Goal: Transaction & Acquisition: Purchase product/service

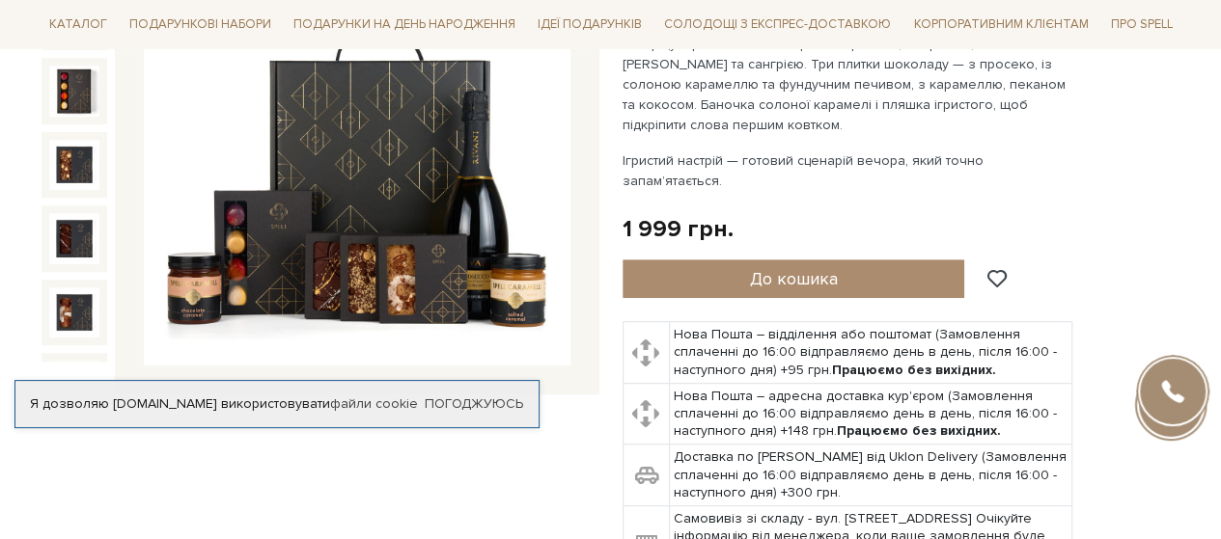
scroll to position [386, 0]
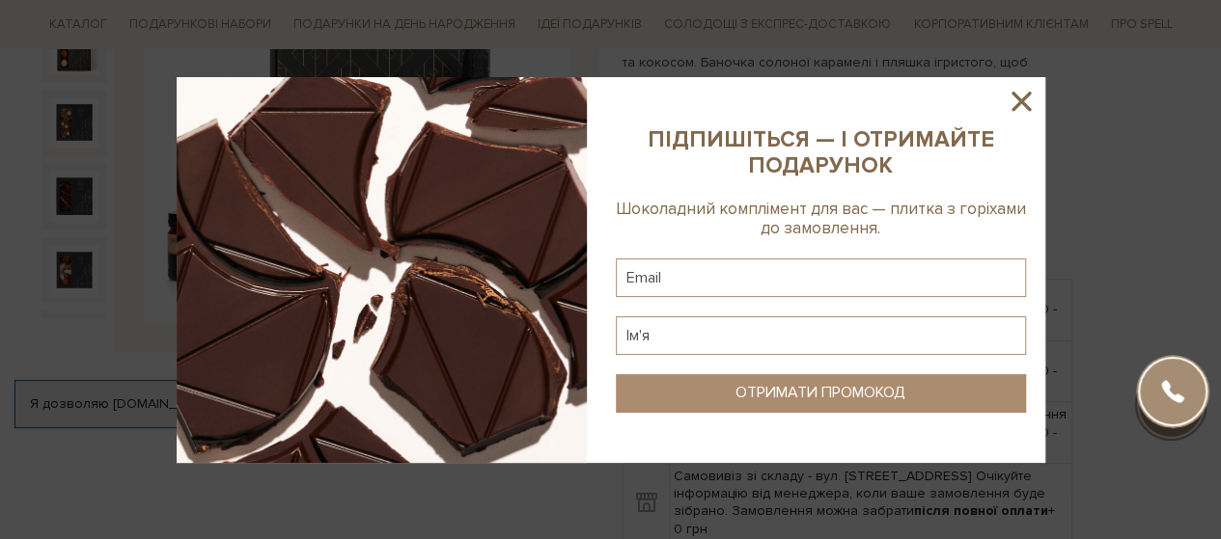
click at [1022, 102] on icon at bounding box center [1020, 101] width 19 height 19
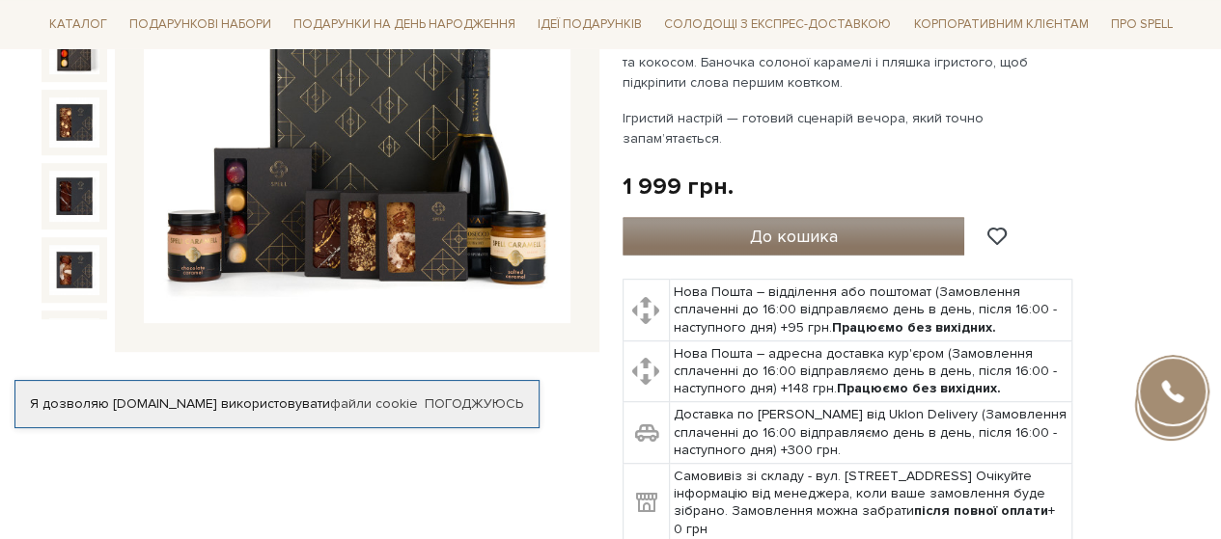
click at [777, 226] on span "До кошика" at bounding box center [793, 236] width 88 height 21
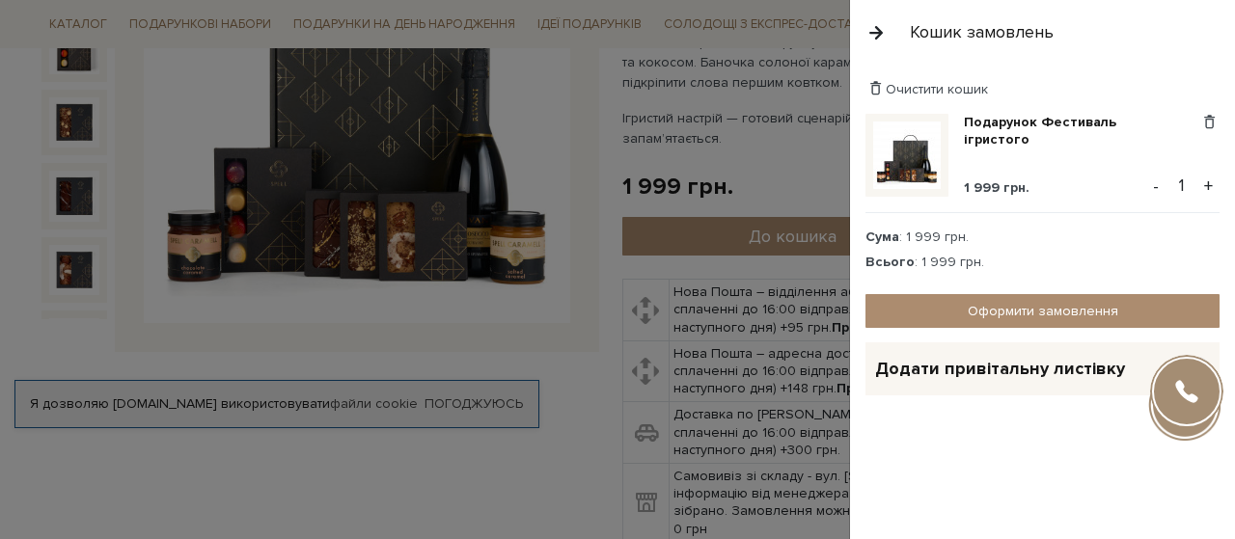
click at [1055, 373] on span "Додати привітальну листівку" at bounding box center [1000, 369] width 250 height 22
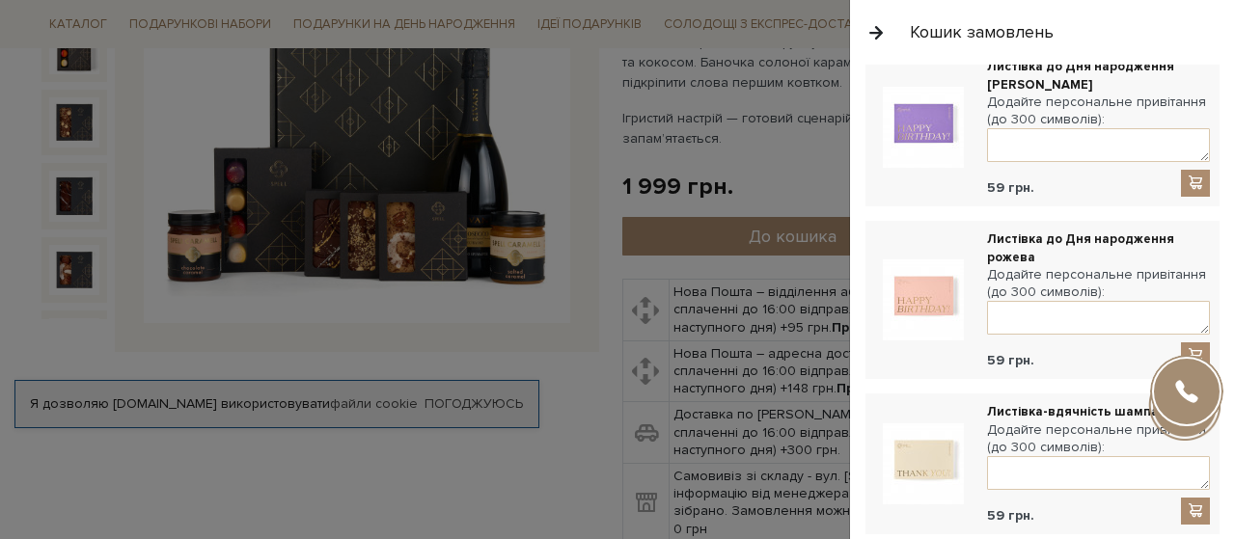
scroll to position [193, 0]
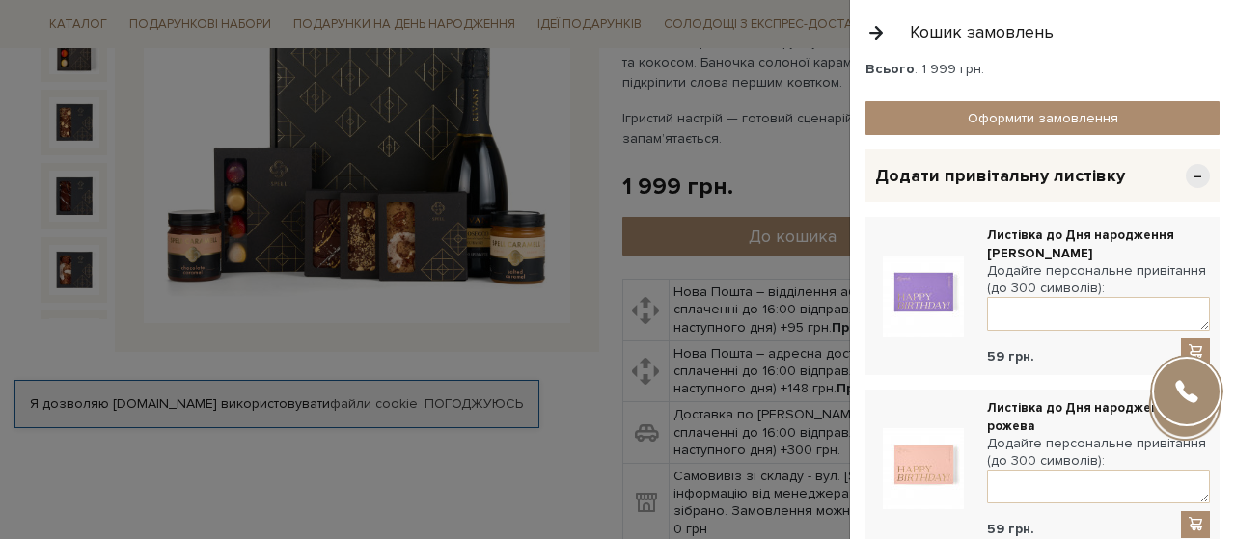
click at [1186, 178] on span "−" at bounding box center [1198, 176] width 24 height 24
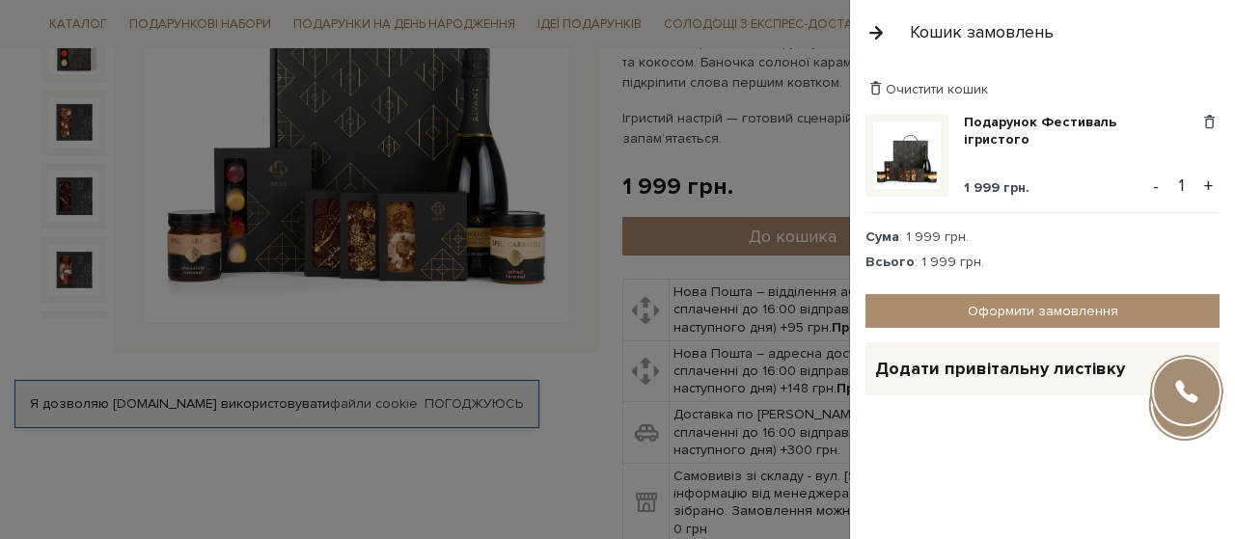
scroll to position [0, 0]
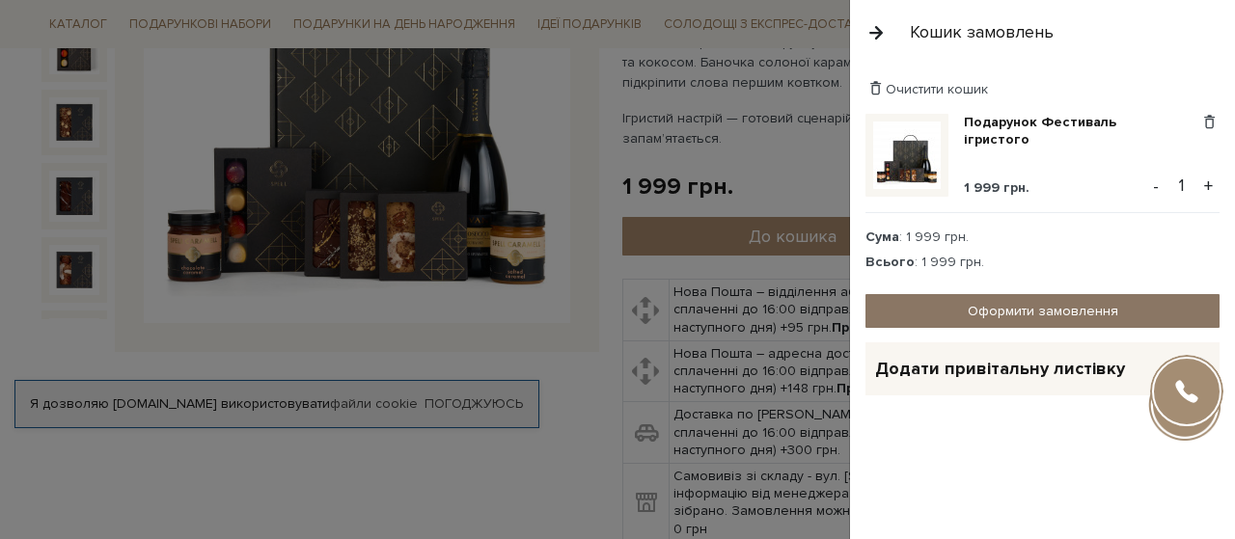
click at [1062, 306] on link "Оформити замовлення" at bounding box center [1043, 311] width 354 height 34
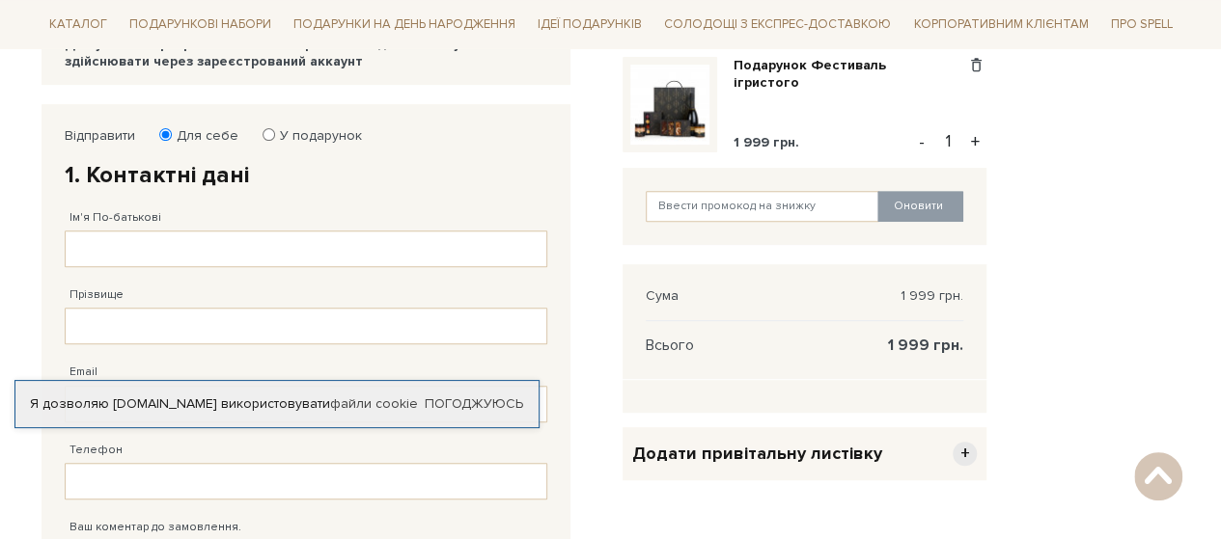
scroll to position [369, 0]
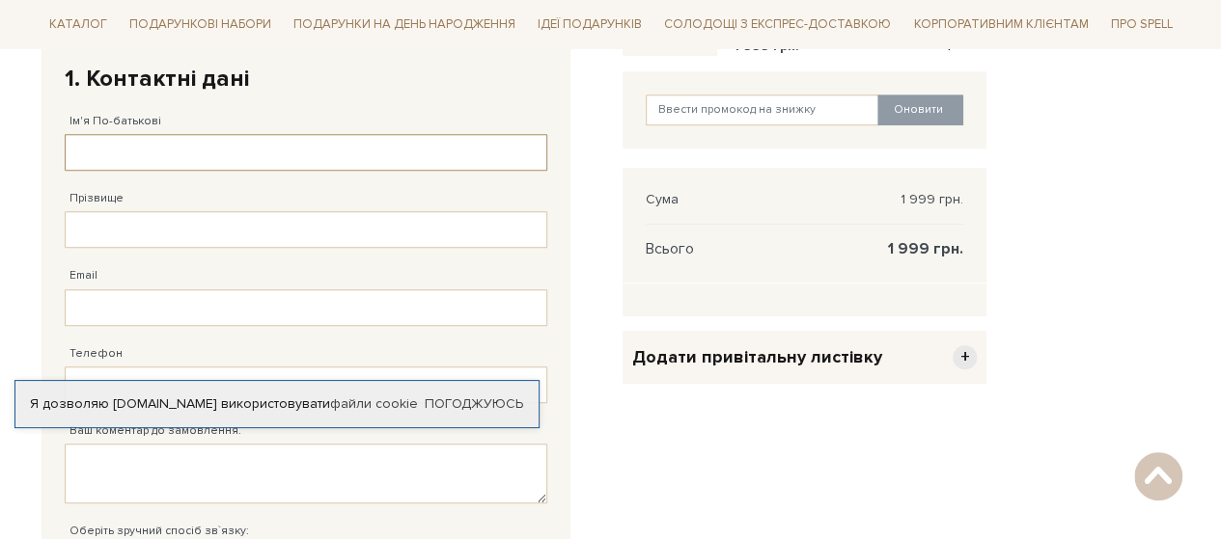
click at [278, 148] on input "Ім'я По-батькові" at bounding box center [306, 152] width 483 height 37
type input "Медична"
type input "АРТМЕДІУМ"
type input "38 (050) 143 91 00"
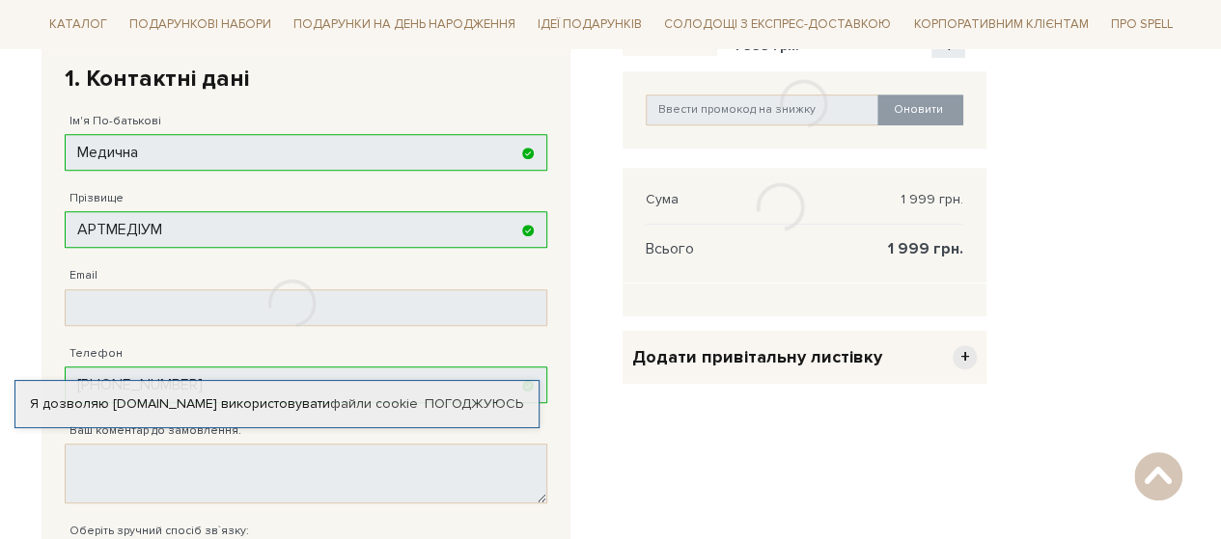
click at [249, 152] on div at bounding box center [292, 304] width 502 height 594
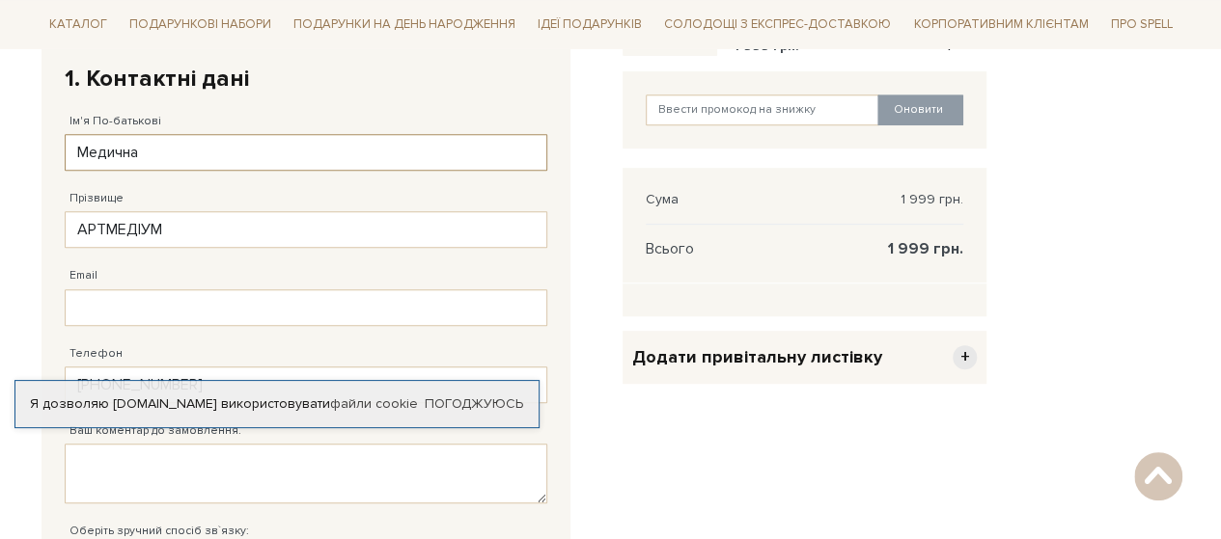
type input "38 (050) 143 91 00"
click at [238, 149] on input "Медична" at bounding box center [306, 152] width 483 height 37
type input "Медична клініка"
click at [141, 304] on input "Email" at bounding box center [306, 308] width 483 height 37
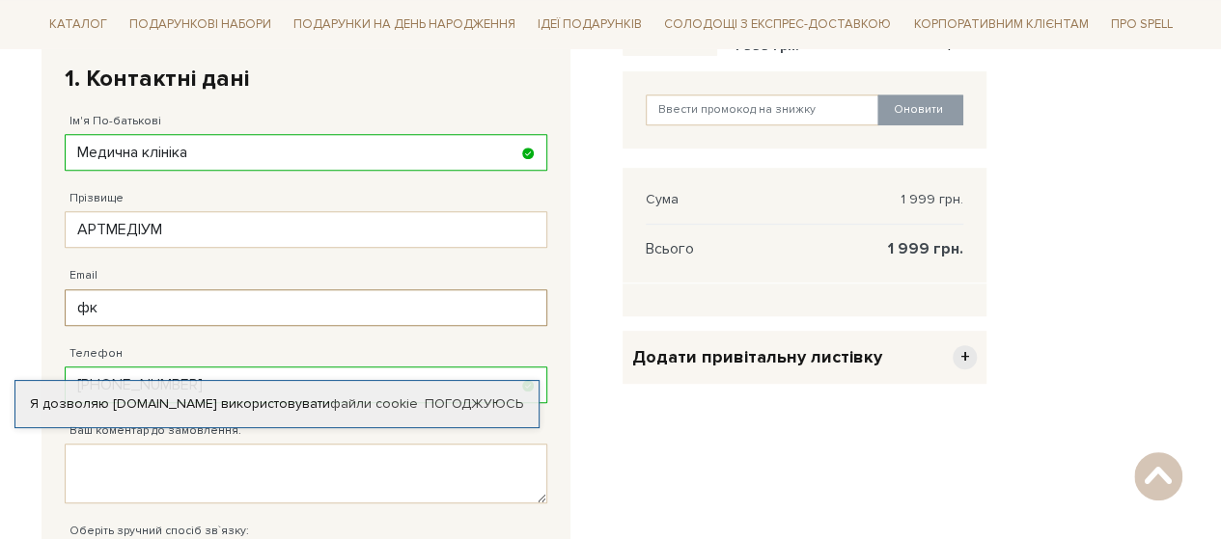
type input "ф"
type input "artmediumod@gmail.com"
click at [603, 459] on div "Відправити Для себе У подарунок 1. Контактні дані Ім'я По-батькові Медична клін…" at bounding box center [320, 409] width 581 height 803
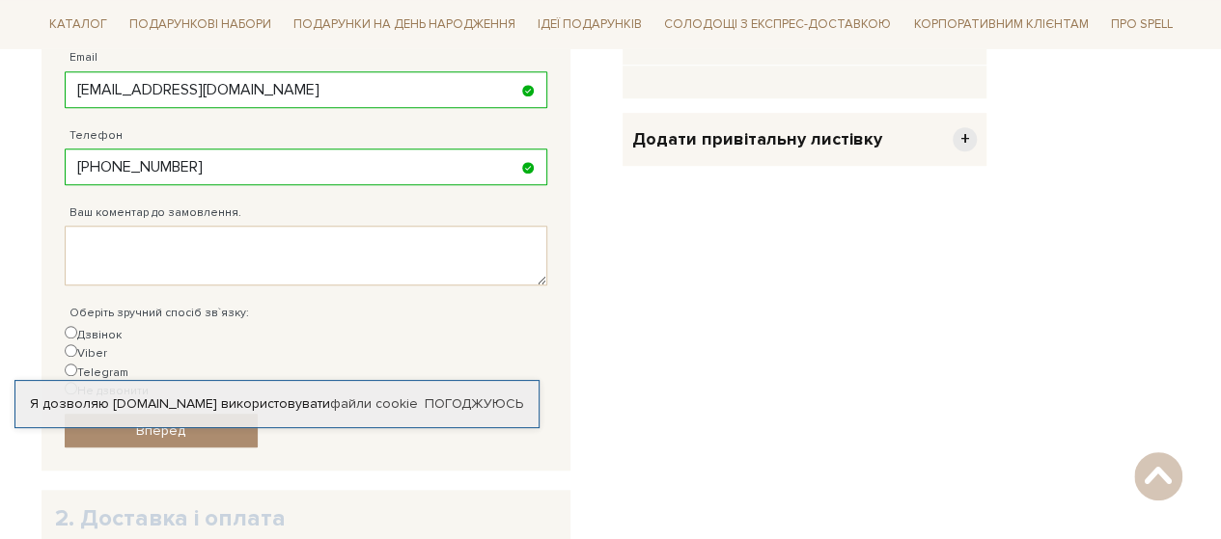
scroll to position [658, 0]
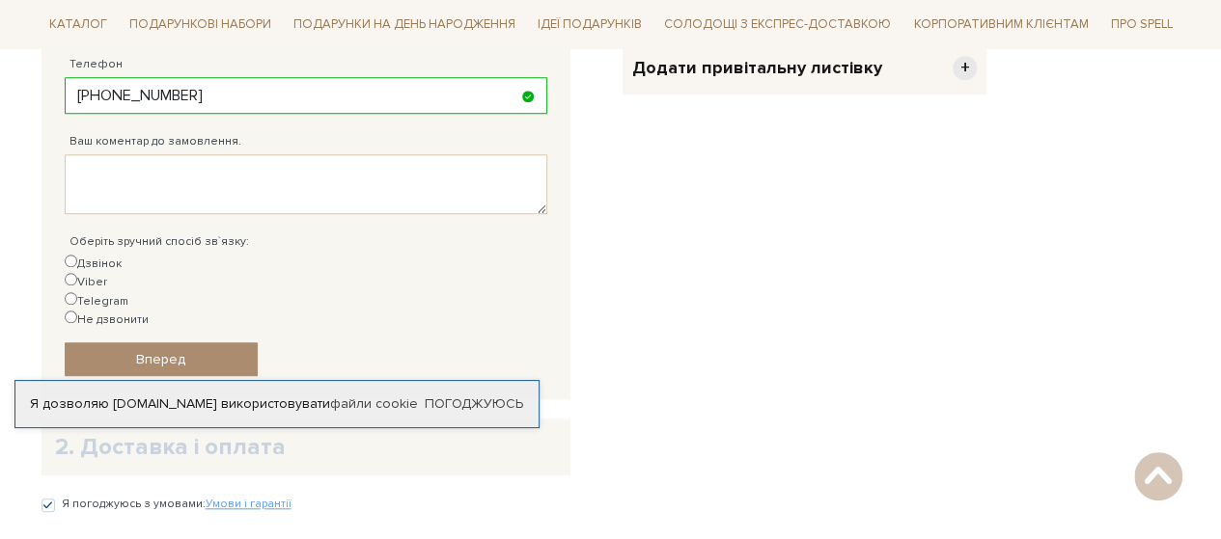
click at [77, 292] on input "Telegram" at bounding box center [71, 298] width 13 height 13
radio input "true"
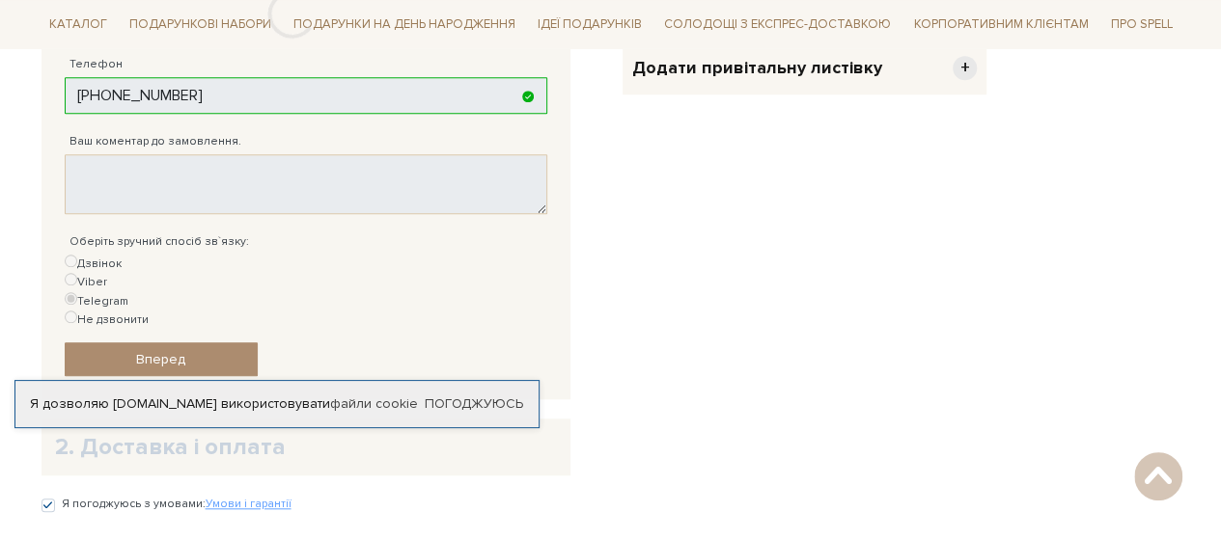
scroll to position [755, 0]
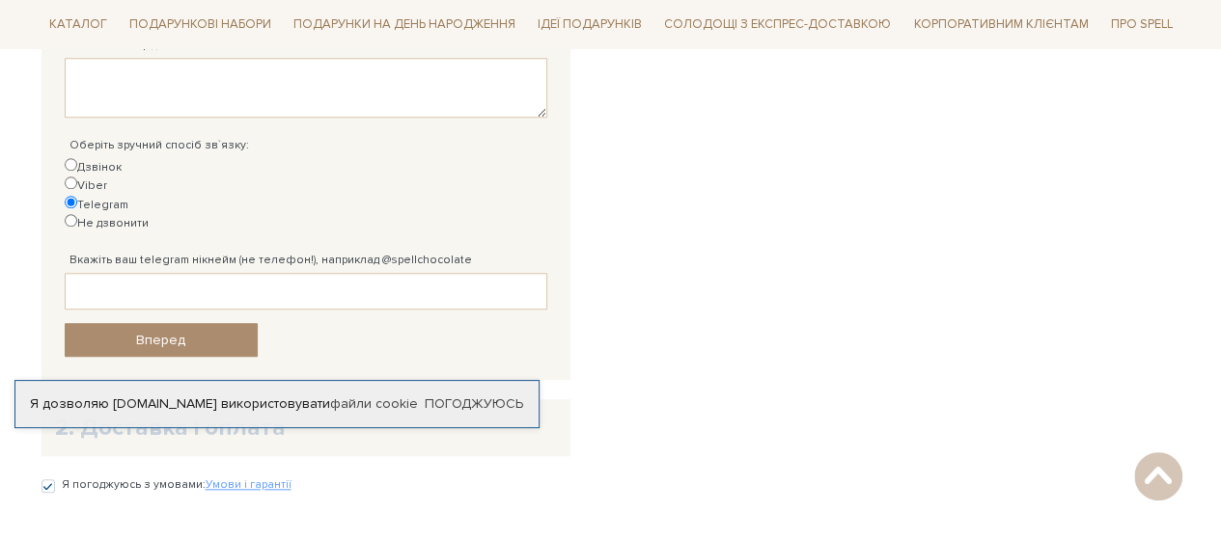
click at [77, 214] on input "Не дзвонити" at bounding box center [71, 220] width 13 height 13
radio input "true"
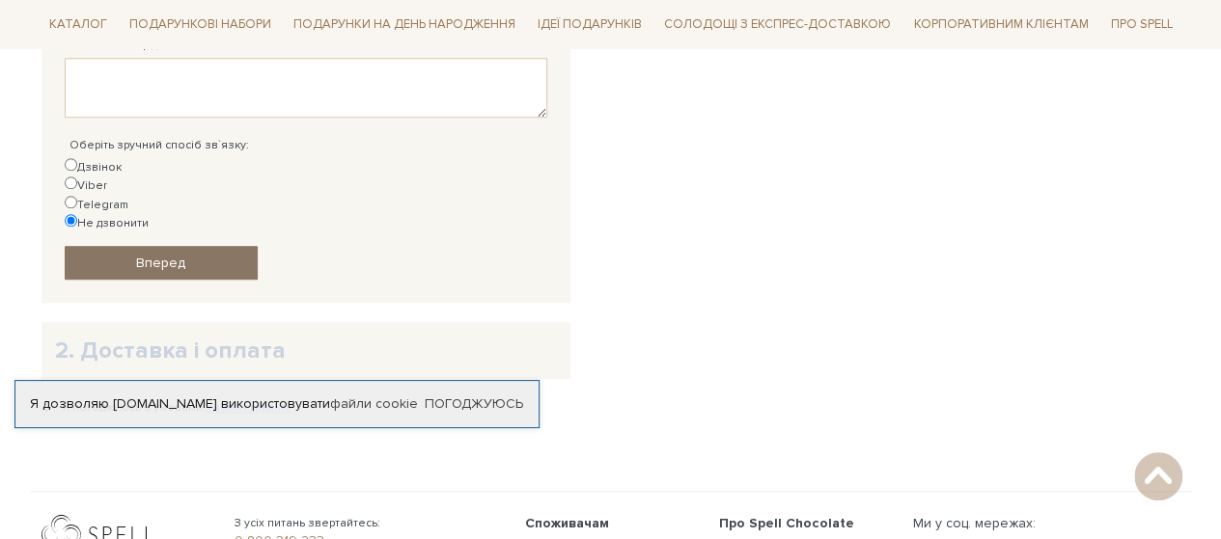
click at [210, 246] on link "Вперед" at bounding box center [161, 263] width 193 height 34
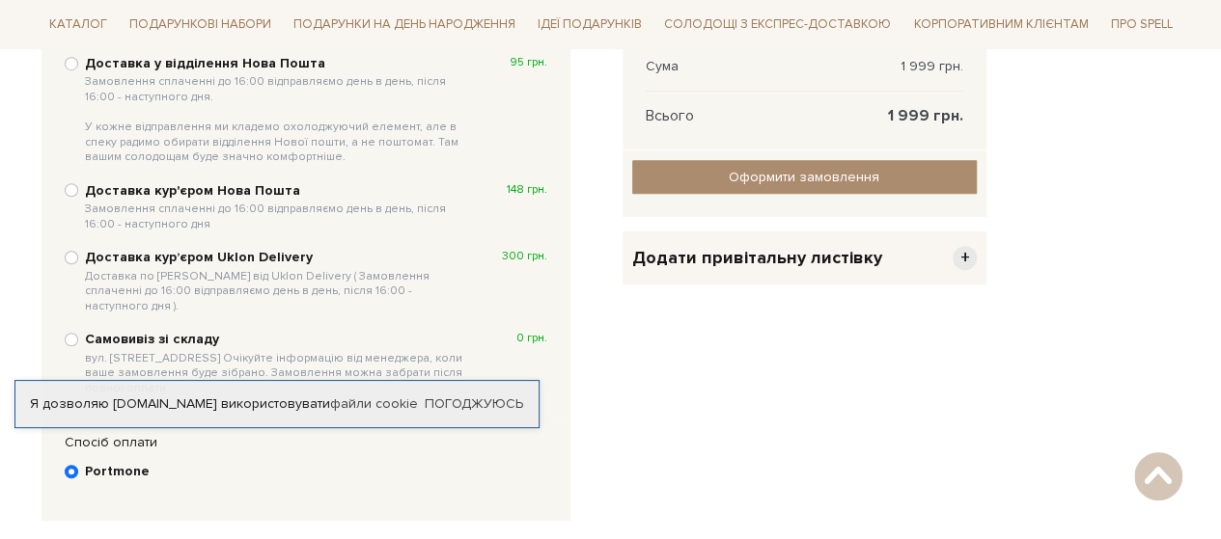
scroll to position [471, 0]
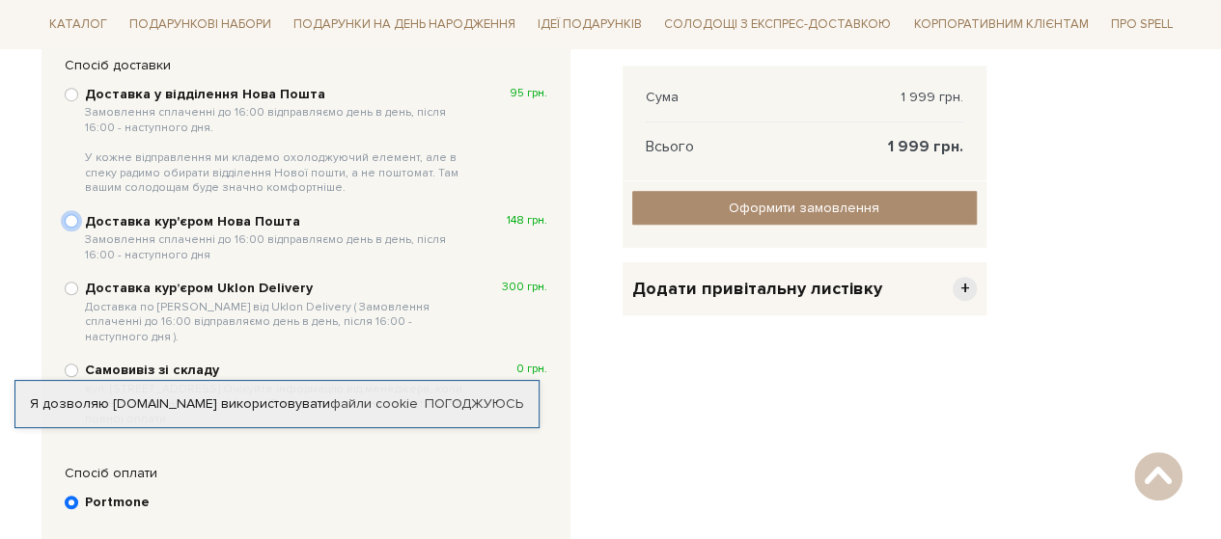
click at [69, 219] on input "Доставка кур'єром Нова Пошта Замовлення сплаченні до 16:00 відправляємо день в …" at bounding box center [72, 221] width 14 height 14
radio input "true"
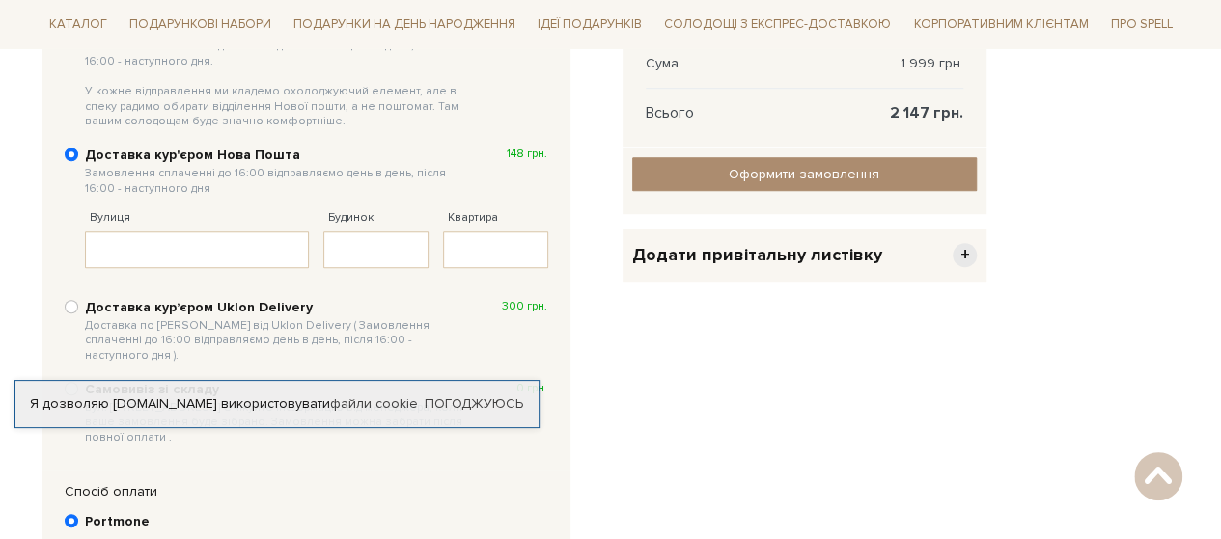
scroll to position [567, 0]
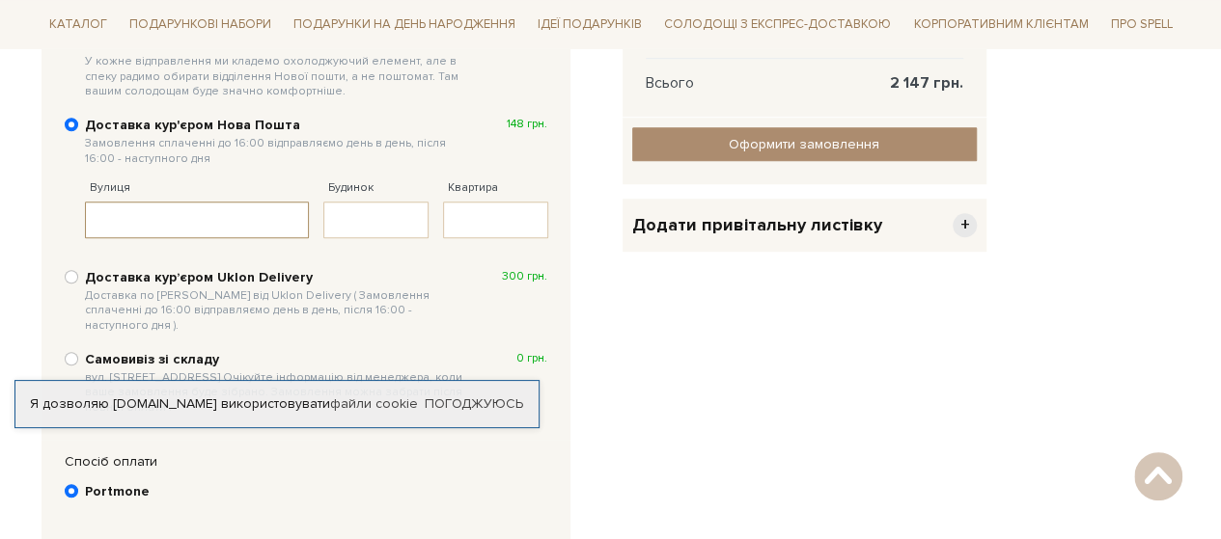
click at [218, 215] on input "Вулиця" at bounding box center [197, 220] width 225 height 37
type input "Y"
type input "Анатолія Бачинського"
click at [373, 223] on input "Будинок" at bounding box center [375, 220] width 105 height 37
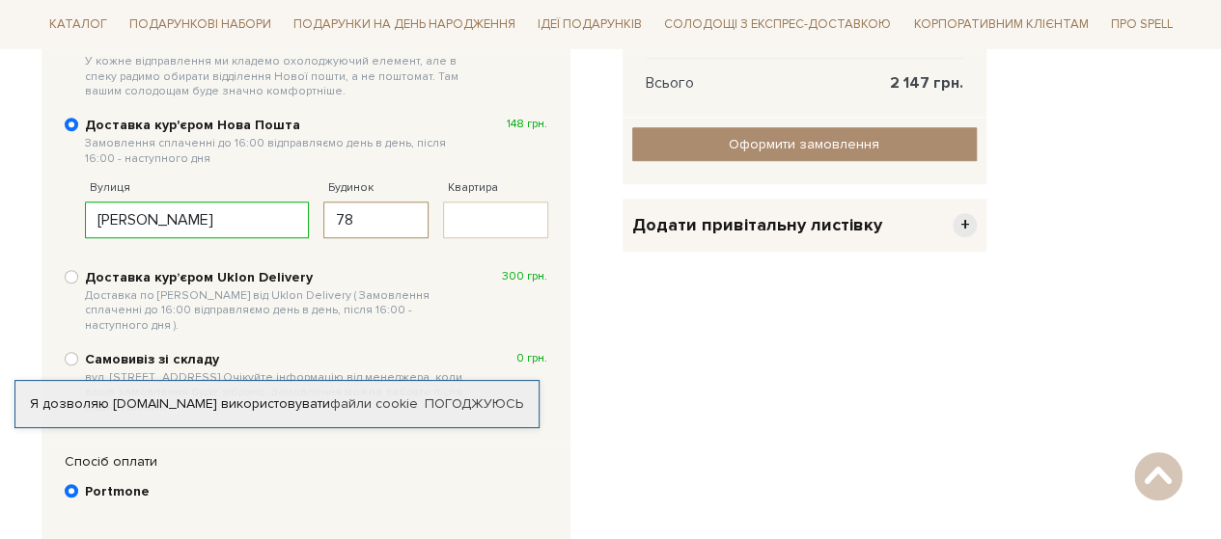
type input "78"
click at [519, 223] on input "Квартира" at bounding box center [495, 220] width 105 height 37
type input "№"
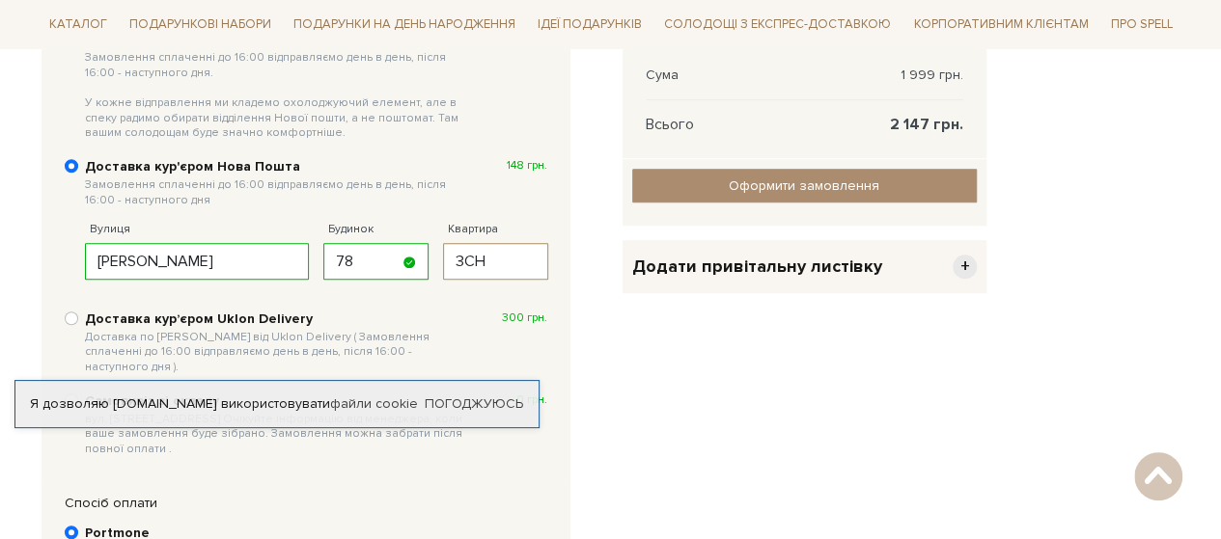
scroll to position [556, 0]
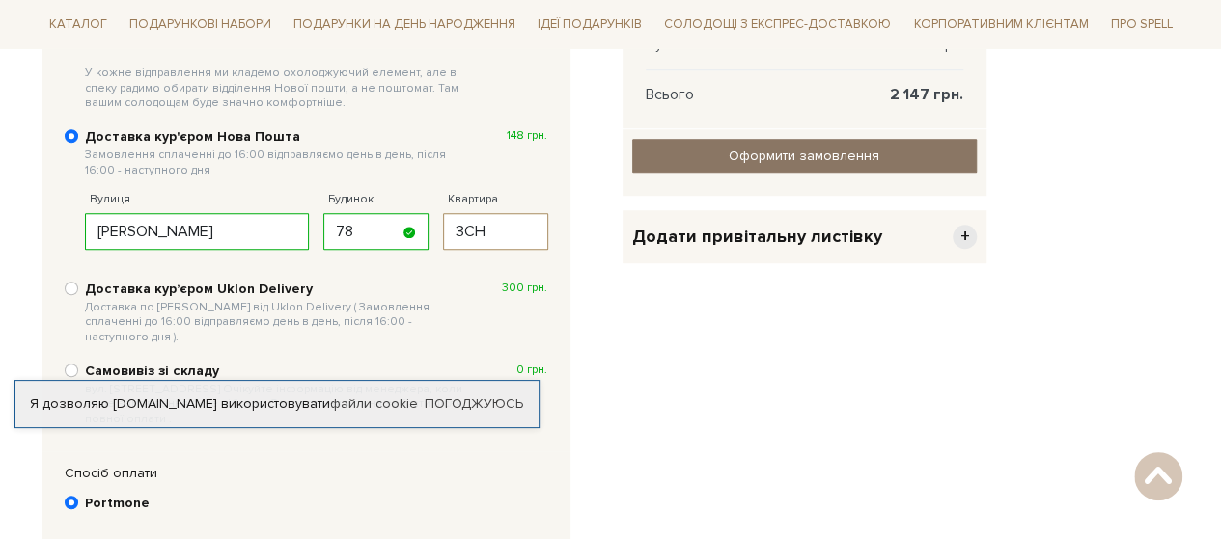
type input "3СН"
click at [821, 153] on span "Оформити замовлення" at bounding box center [804, 156] width 151 height 16
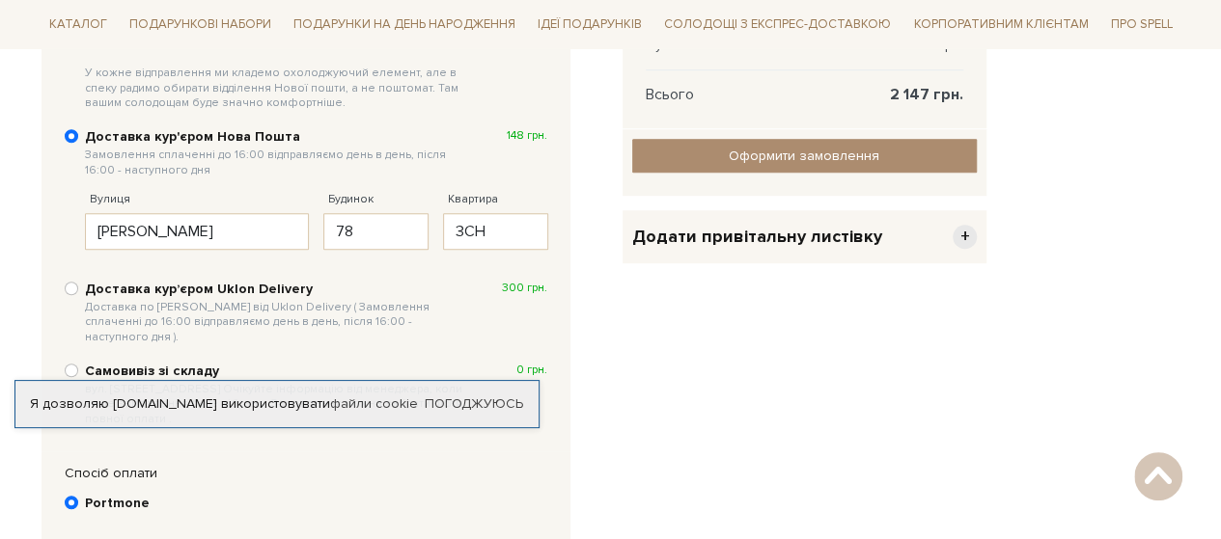
scroll to position [515, 0]
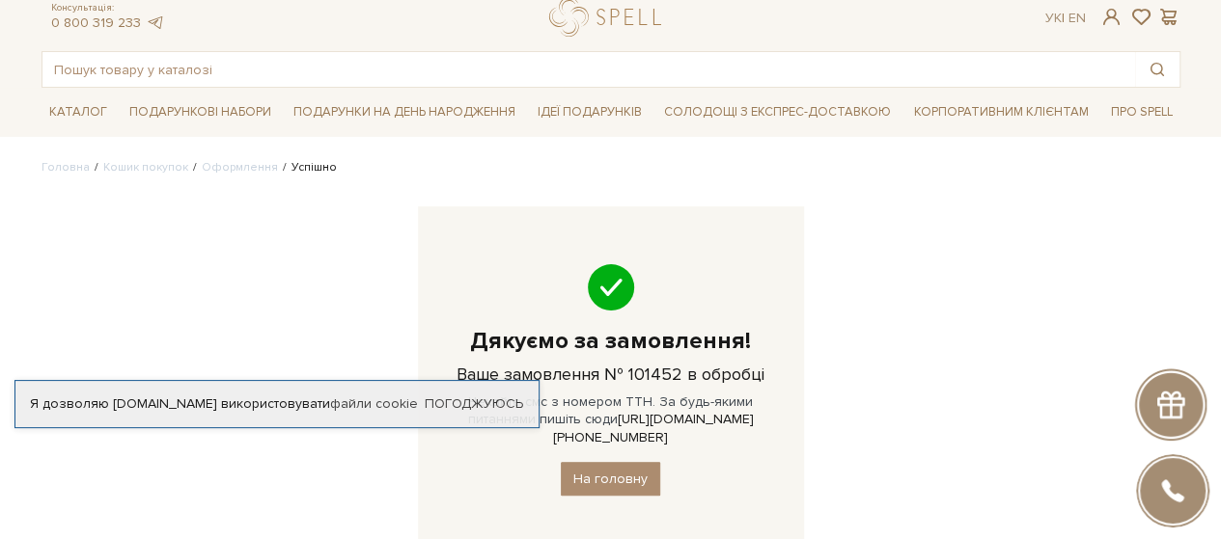
scroll to position [97, 0]
